Goal: Communication & Community: Answer question/provide support

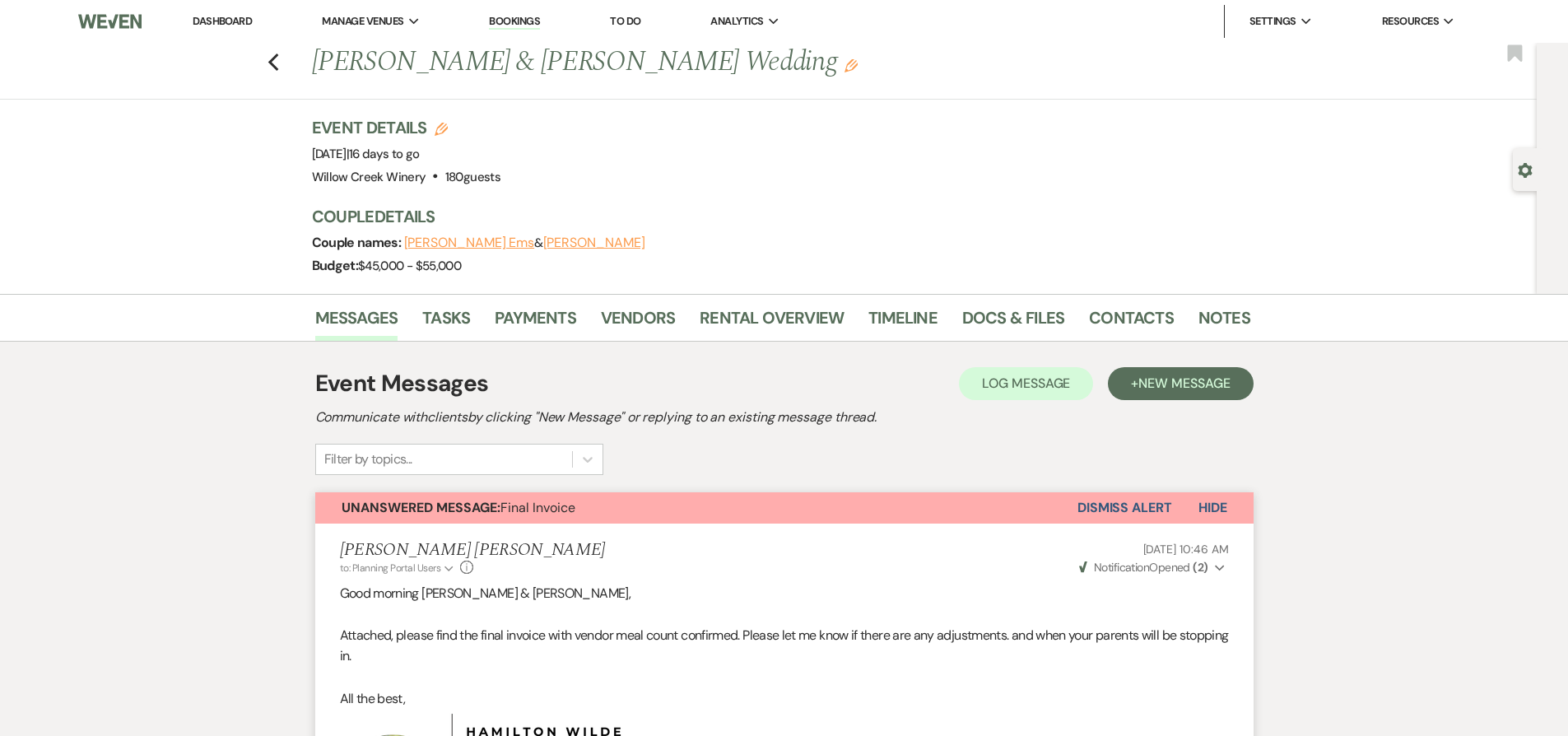
click at [1148, 502] on button "Dismiss Alert" at bounding box center [1125, 508] width 95 height 32
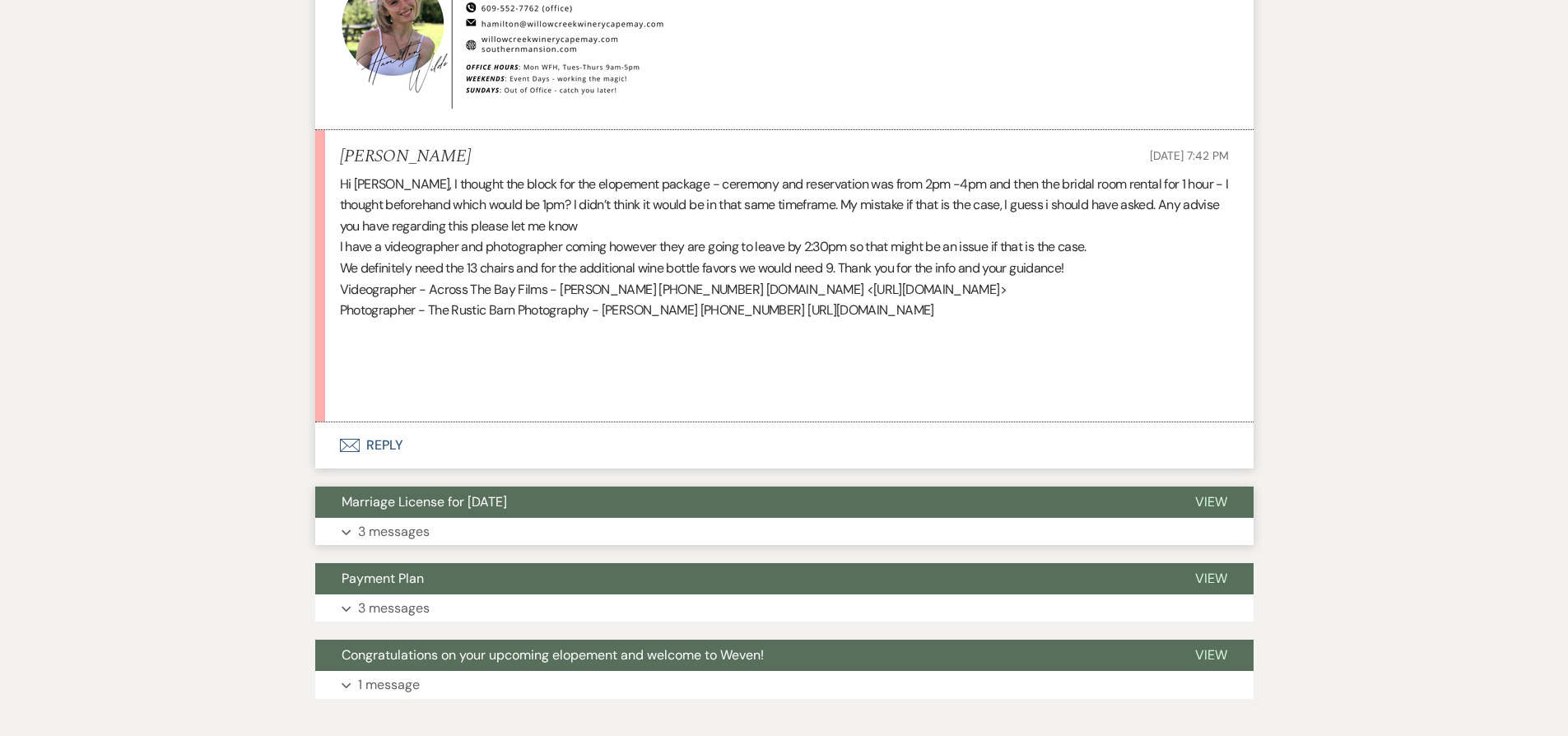
scroll to position [1330, 0]
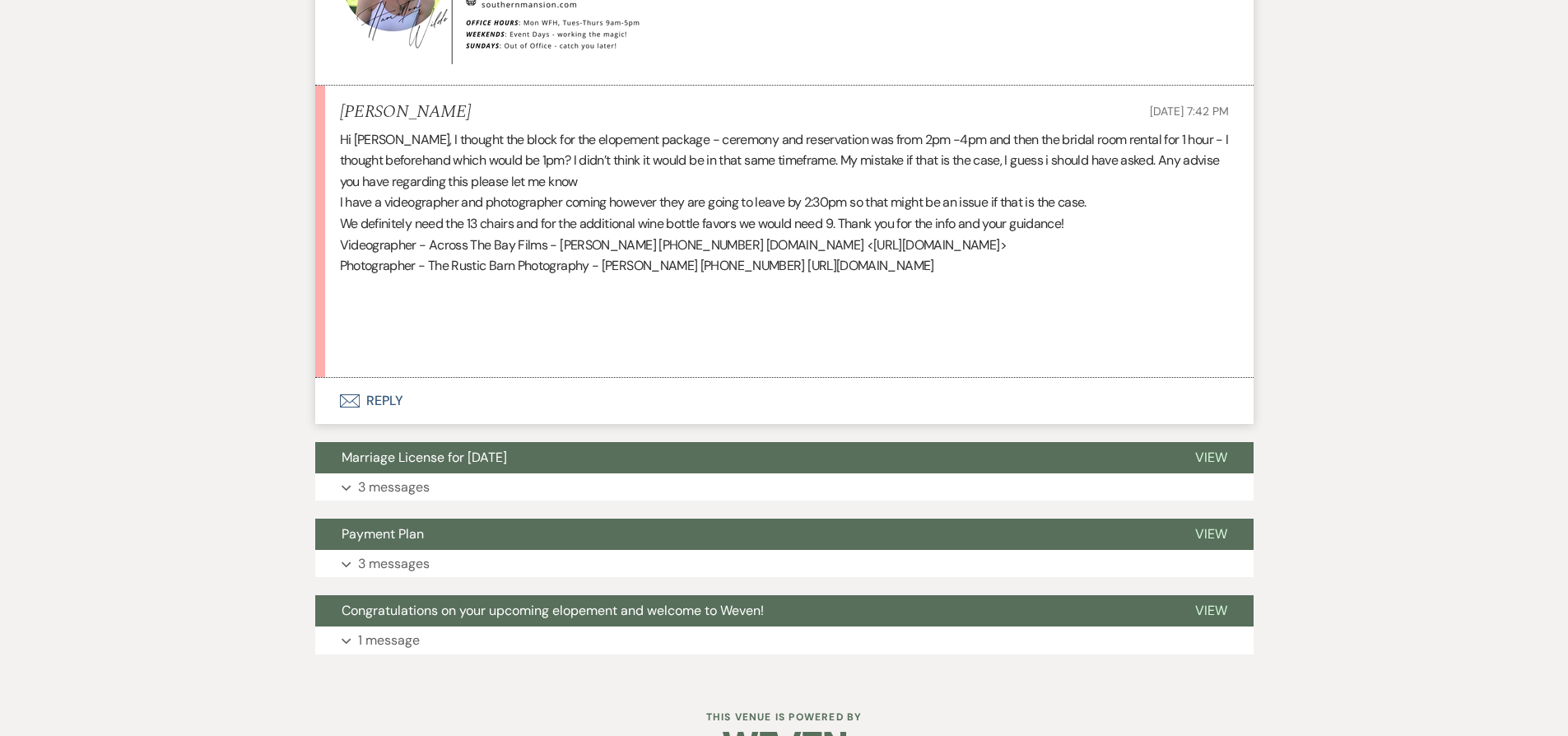
click at [632, 406] on button "Envelope Reply" at bounding box center [784, 401] width 938 height 46
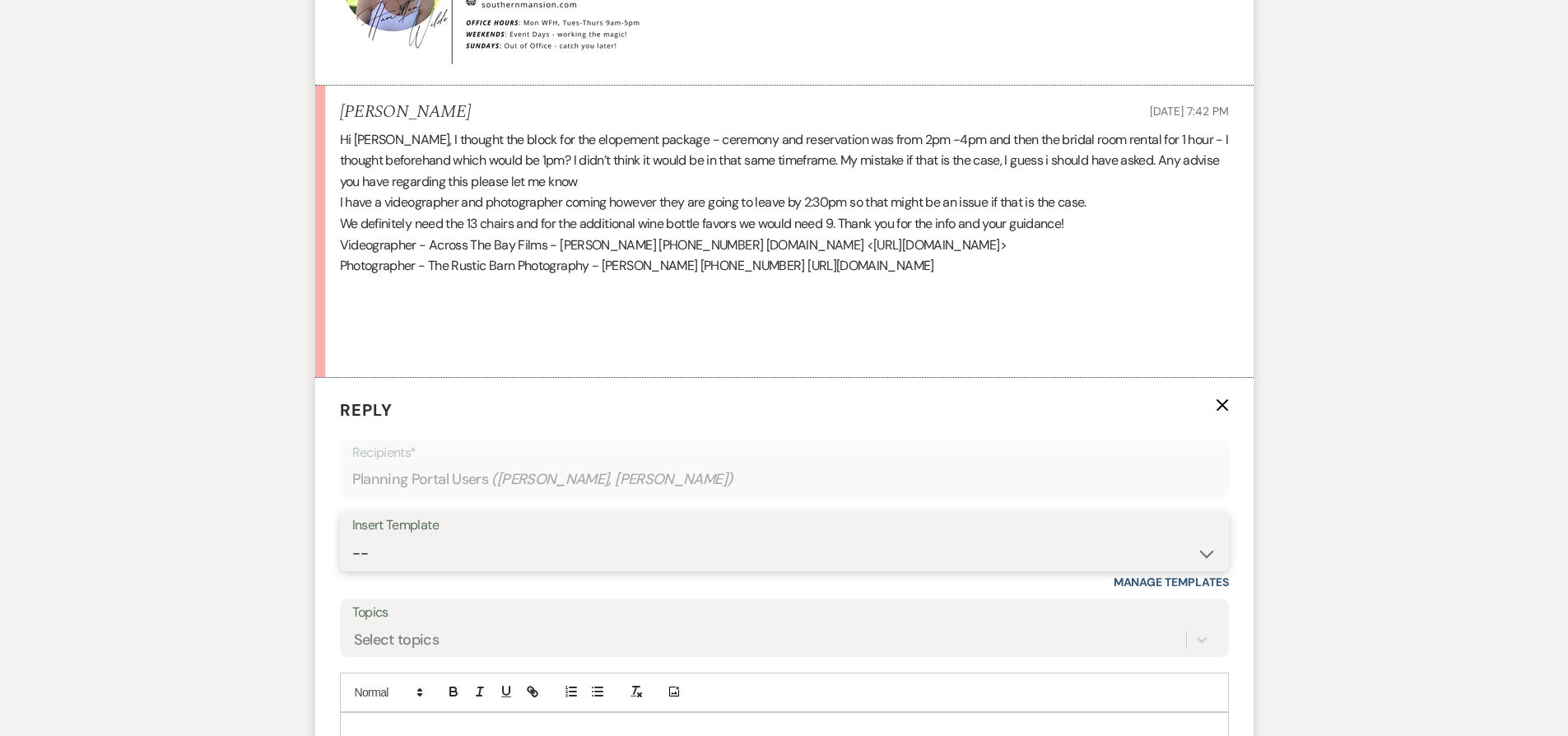
click at [578, 541] on select "-- Weven Planning Portal Introduction (Booked Events) 6-Month Check-in Review R…" at bounding box center [784, 554] width 864 height 32
select select "1589"
click at [352, 538] on select "-- Weven Planning Portal Introduction (Booked Events) 6-Month Check-in Review R…" at bounding box center [784, 554] width 864 height 32
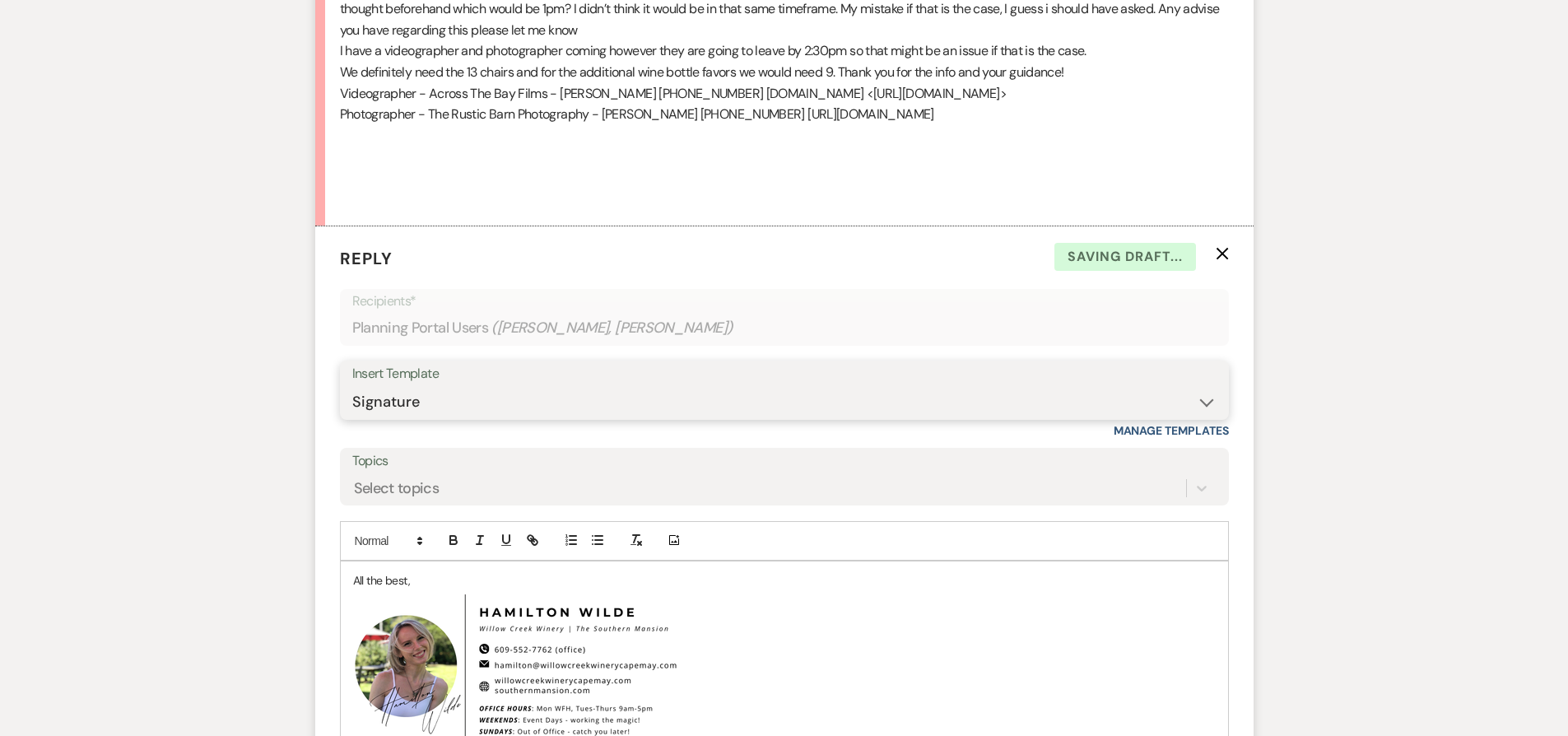
scroll to position [1484, 0]
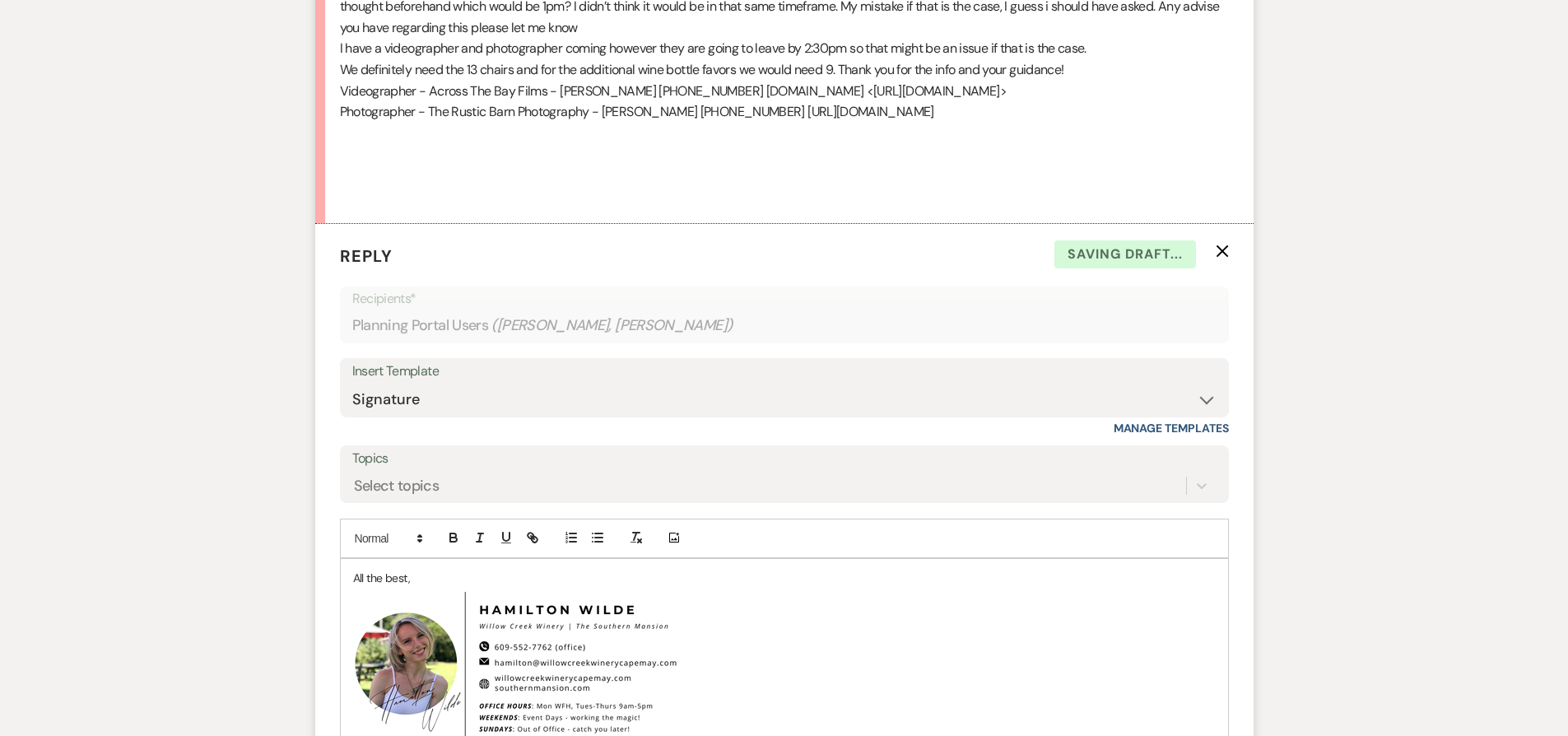
click at [349, 572] on div "All the best, ﻿ ﻿" at bounding box center [784, 660] width 887 height 203
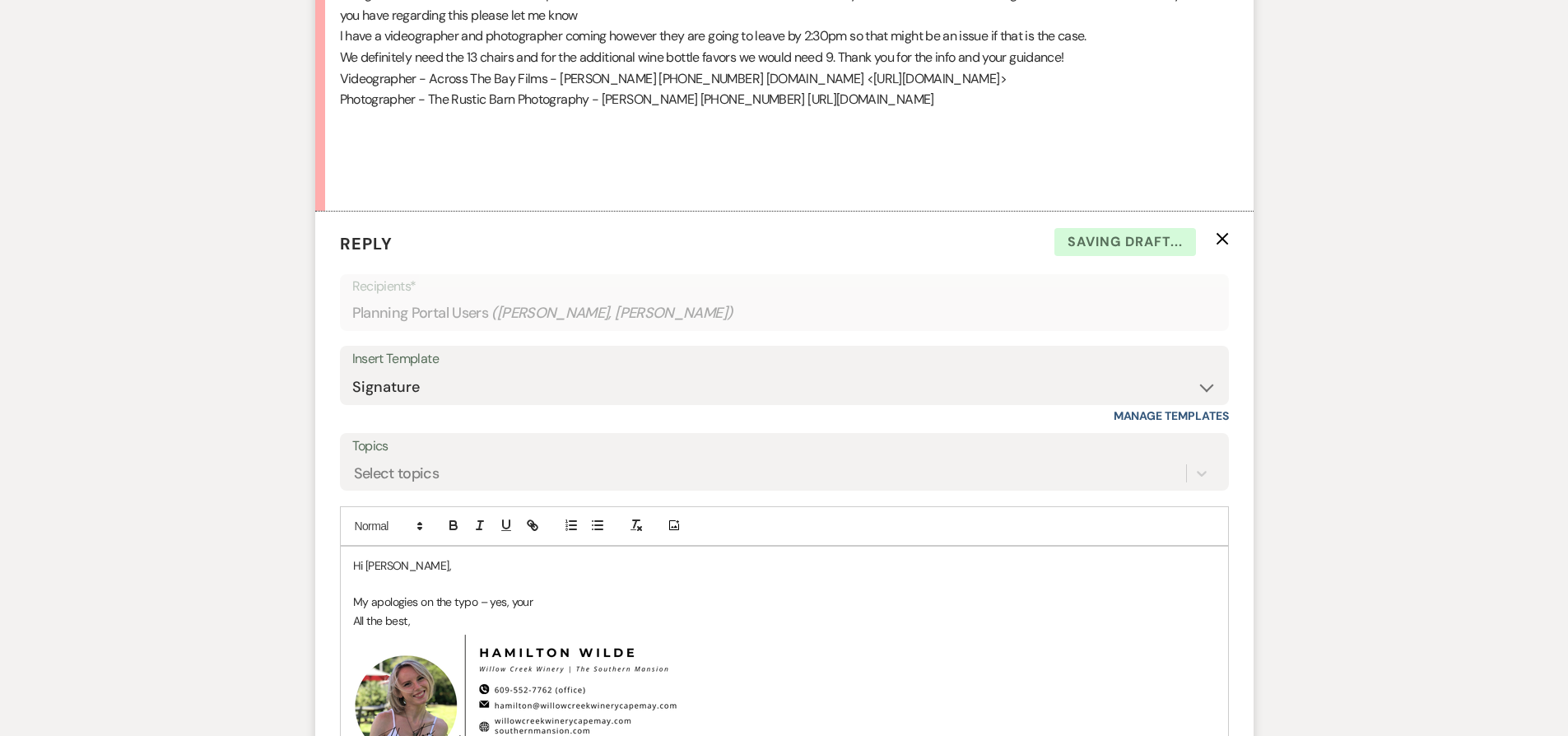
scroll to position [1397, 0]
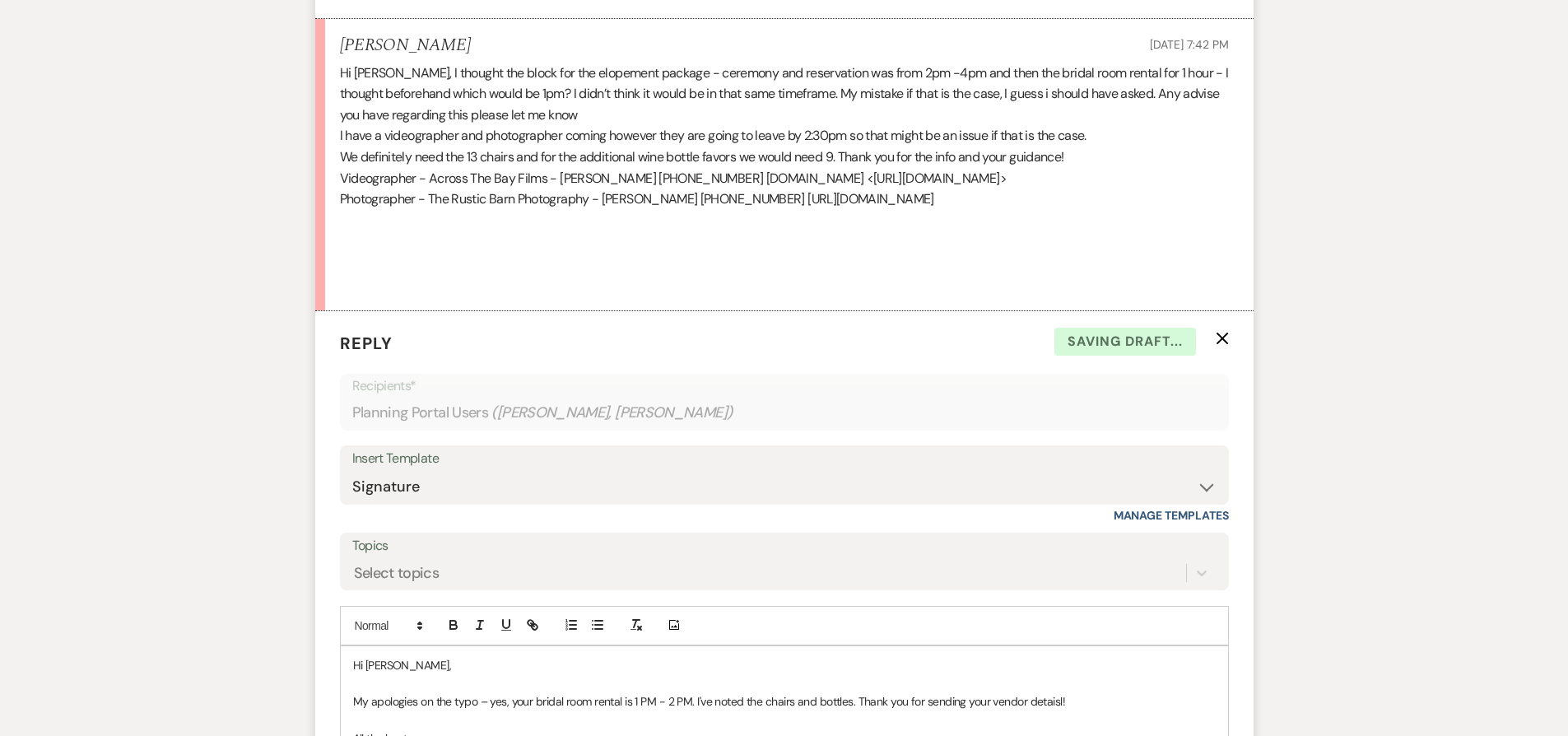
click at [1050, 699] on p "My apologies on the typo – yes, your bridal room rental is 1 PM - 2 PM. I've no…" at bounding box center [784, 701] width 862 height 18
click at [1053, 703] on p "My apologies on the typo – yes, your bridal room rental is 1 PM - 2 PM. I've no…" at bounding box center [784, 701] width 862 height 18
click at [1060, 703] on p "My apologies on the typo – yes, your bridal room rental is 1 PM - 2 PM. I've no…" at bounding box center [784, 701] width 862 height 18
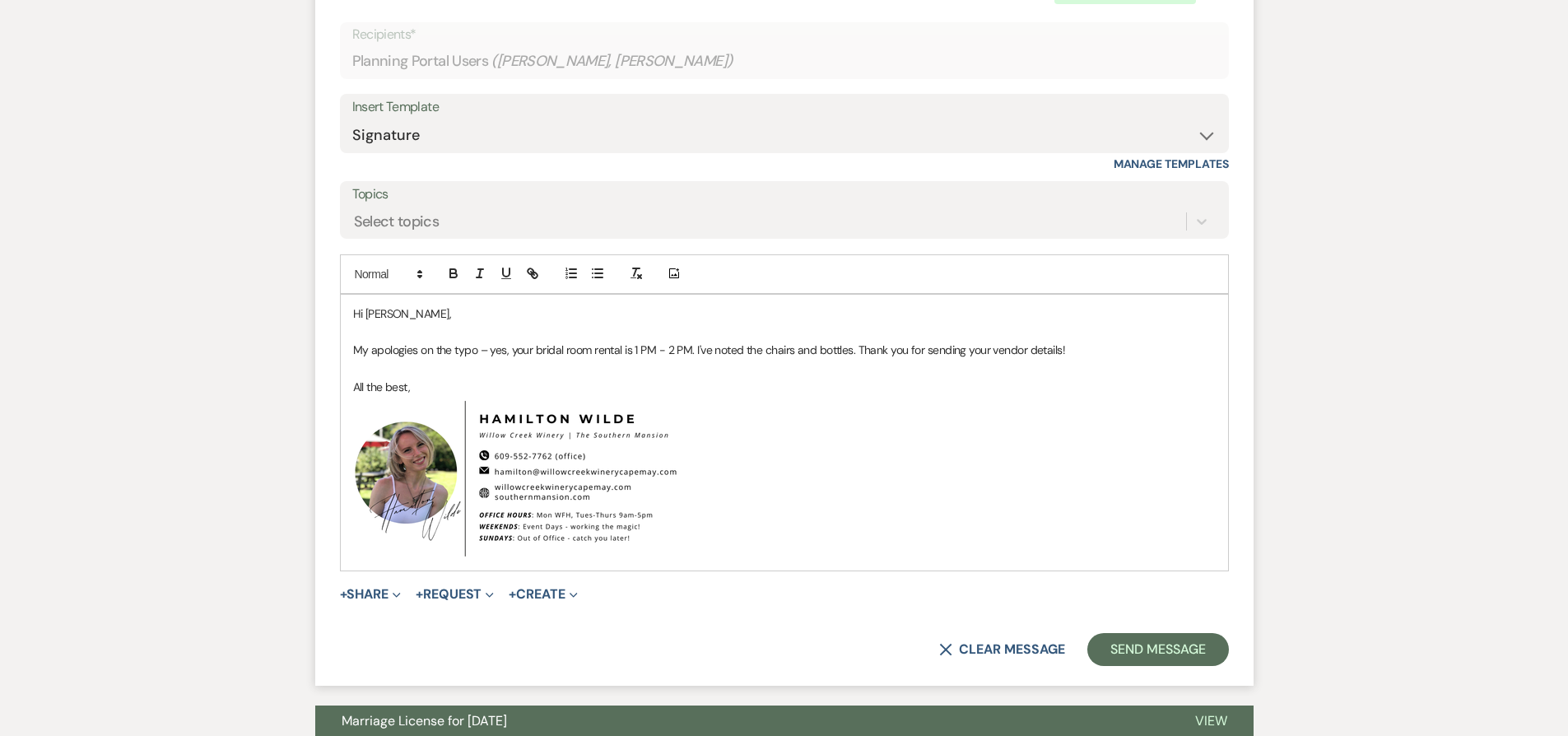
scroll to position [1869, 0]
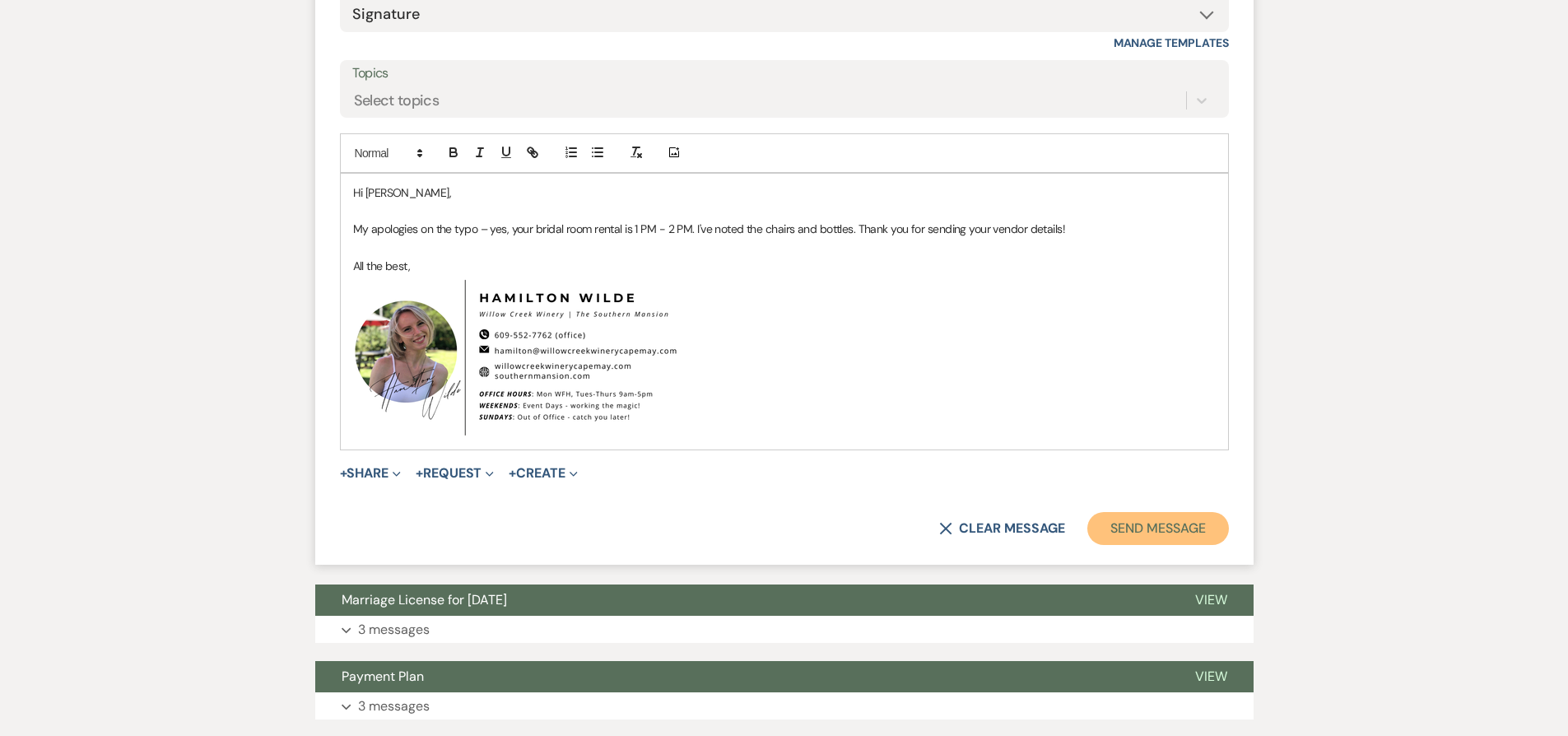
click at [1190, 523] on button "Send Message" at bounding box center [1157, 528] width 141 height 33
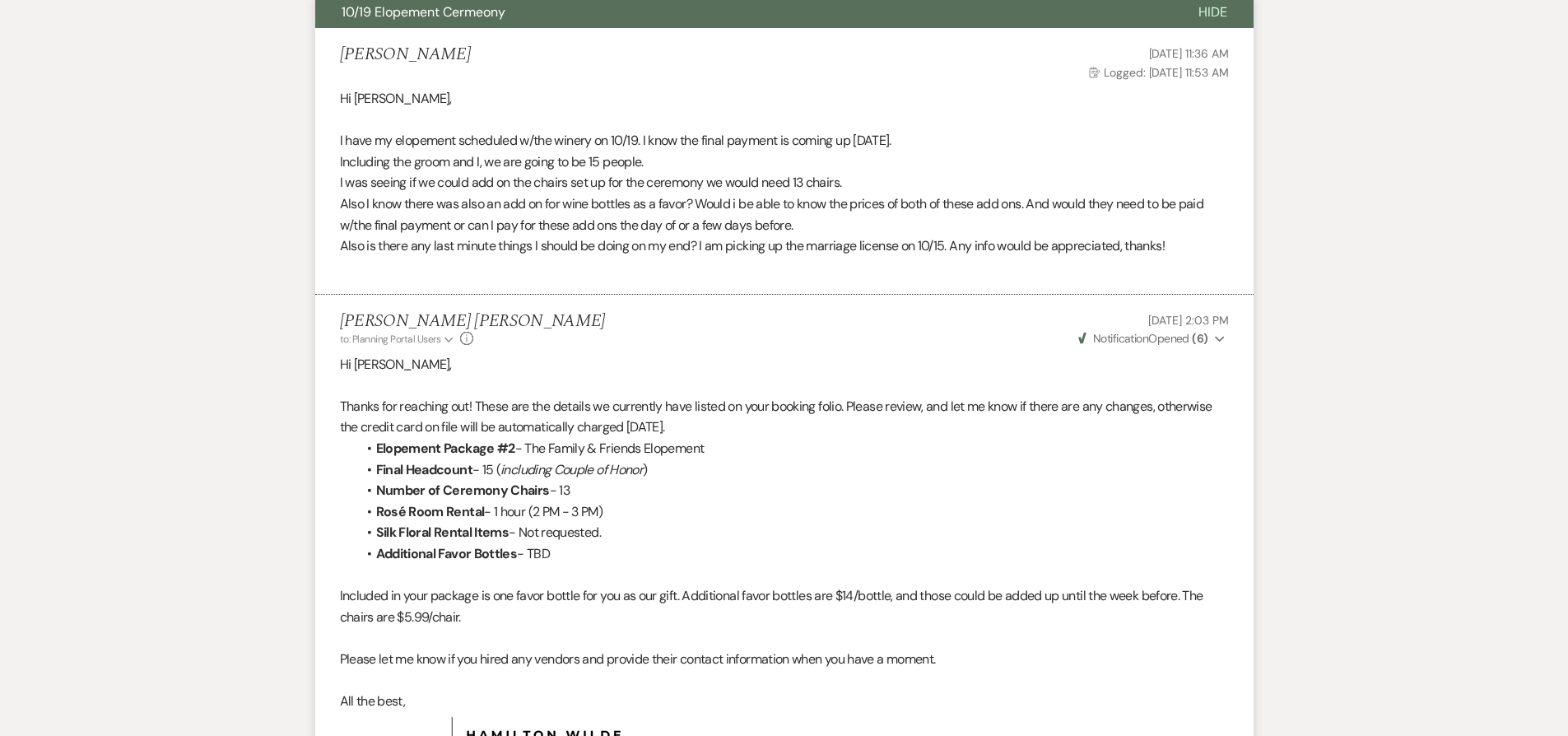
scroll to position [533, 0]
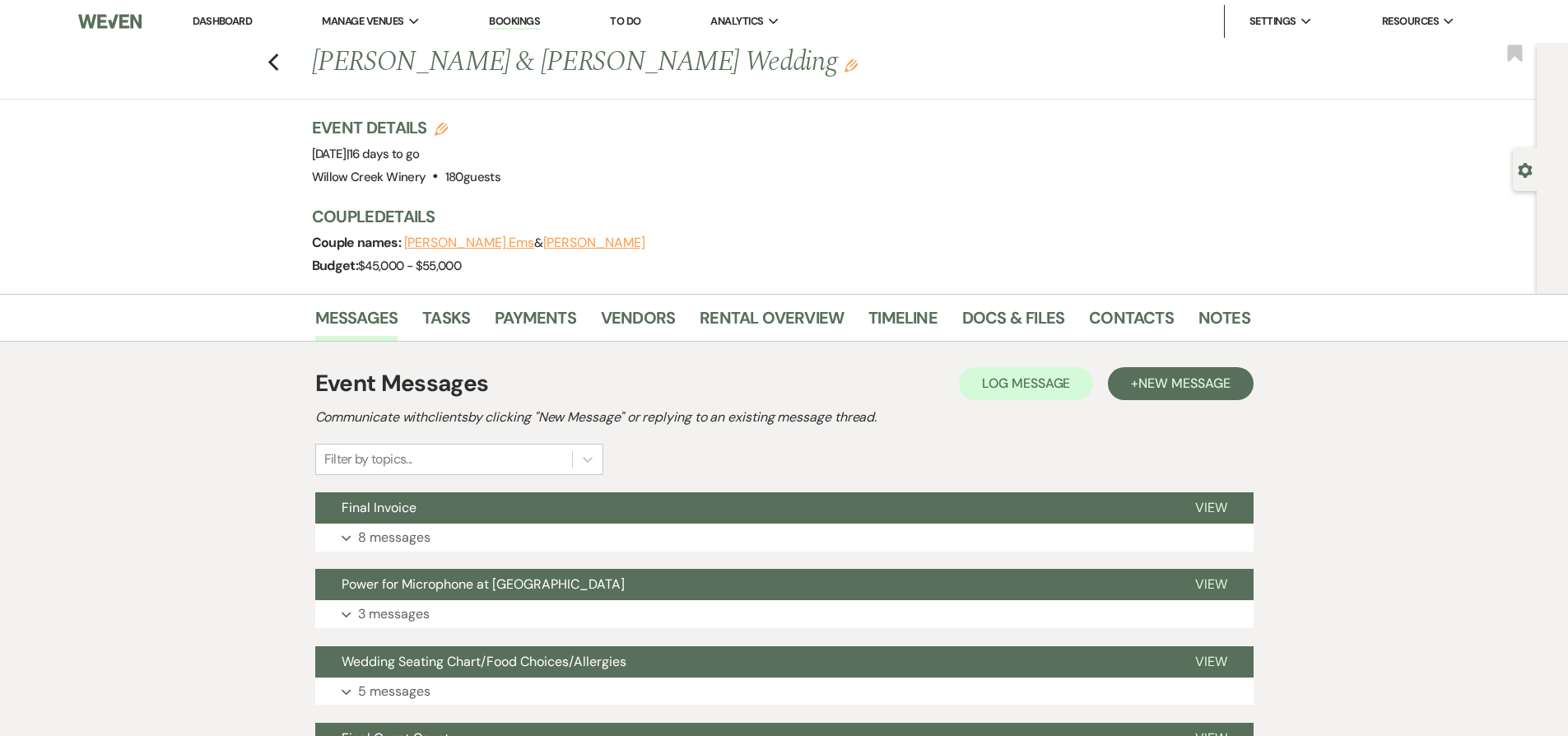
click at [232, 16] on link "Dashboard" at bounding box center [221, 21] width 59 height 14
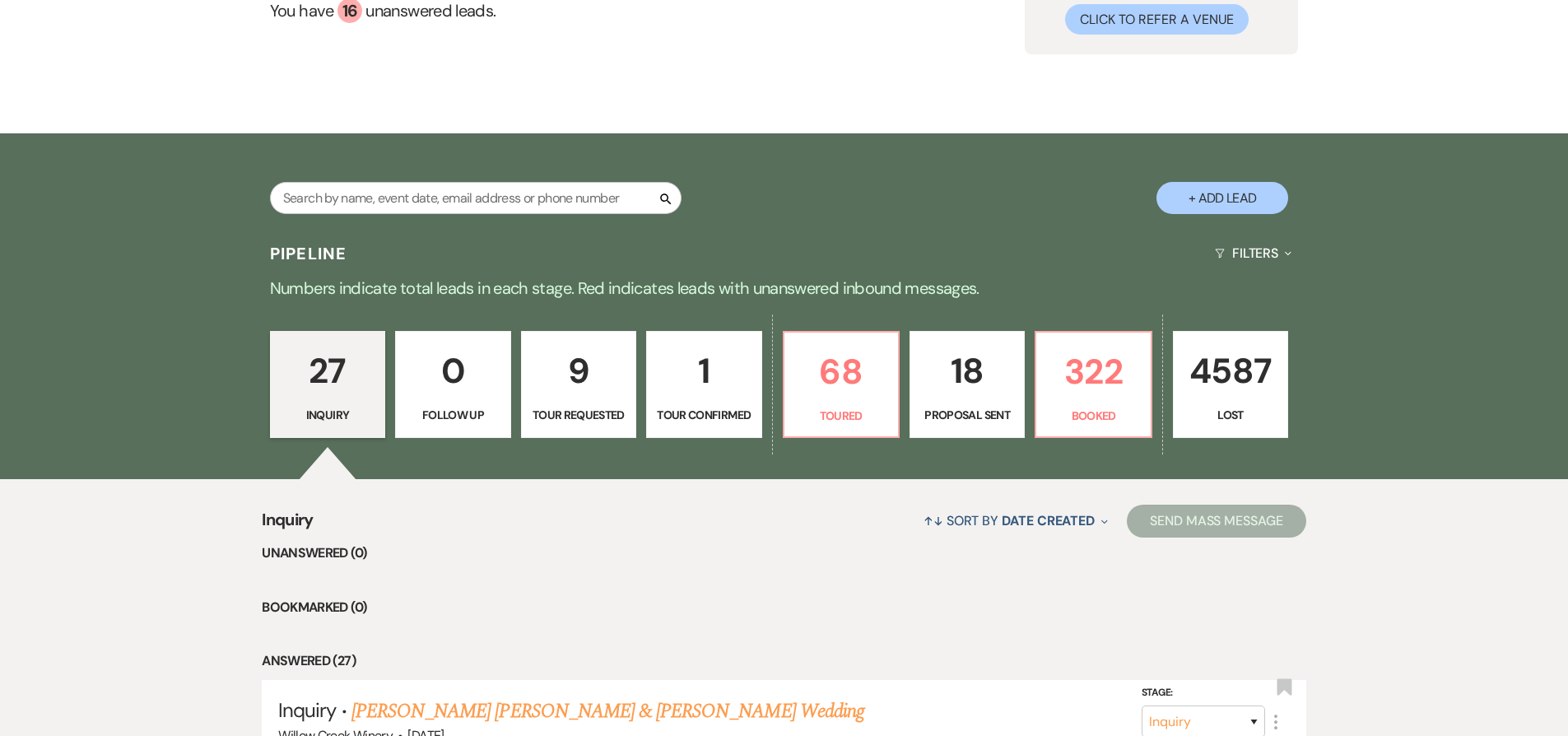
scroll to position [268, 0]
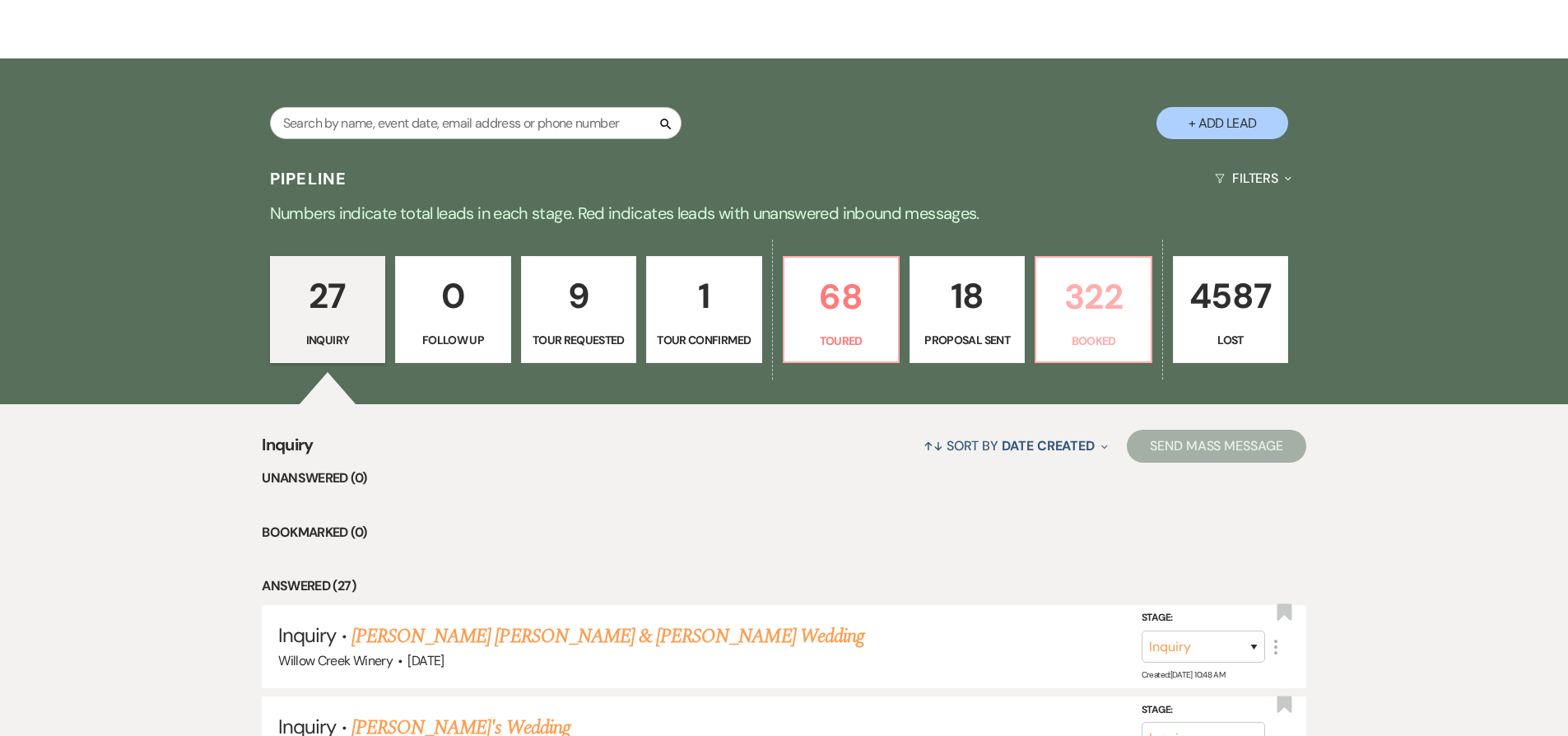
click at [1088, 295] on p "322" at bounding box center [1093, 297] width 94 height 56
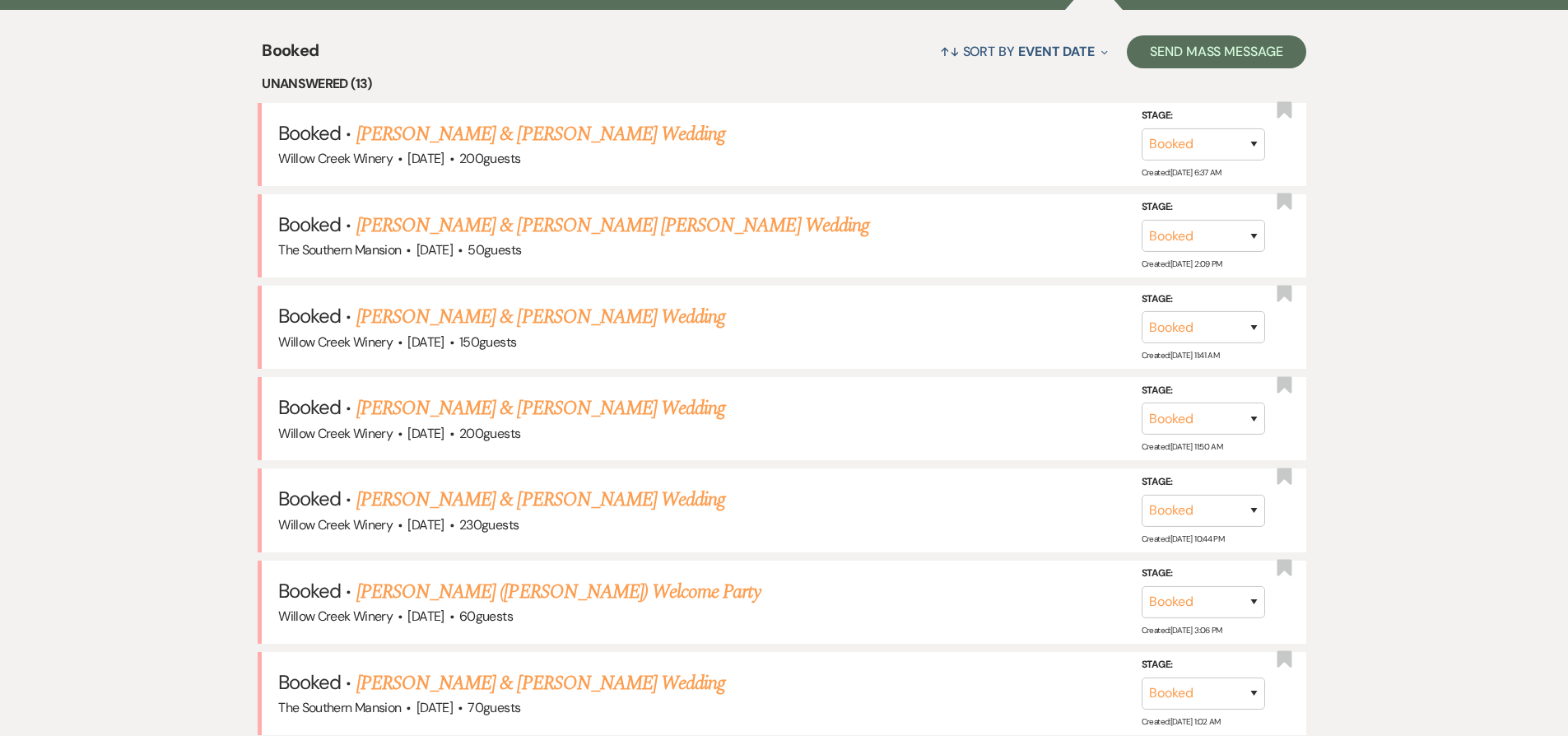
scroll to position [29, 0]
